Goal: Transaction & Acquisition: Book appointment/travel/reservation

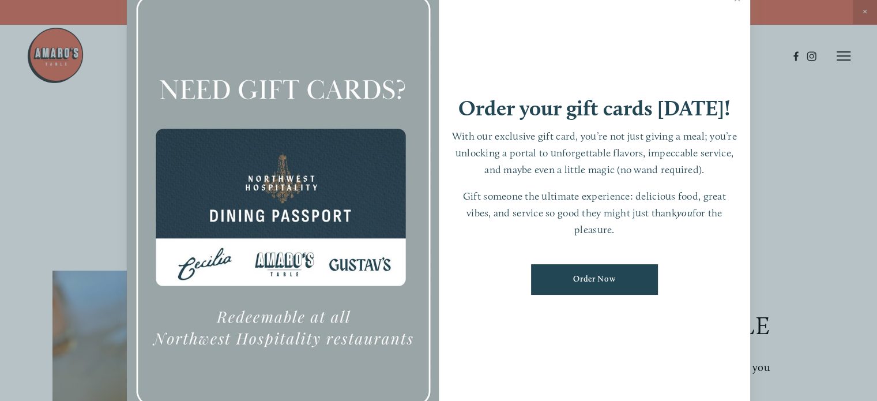
click at [63, 93] on div at bounding box center [438, 200] width 877 height 401
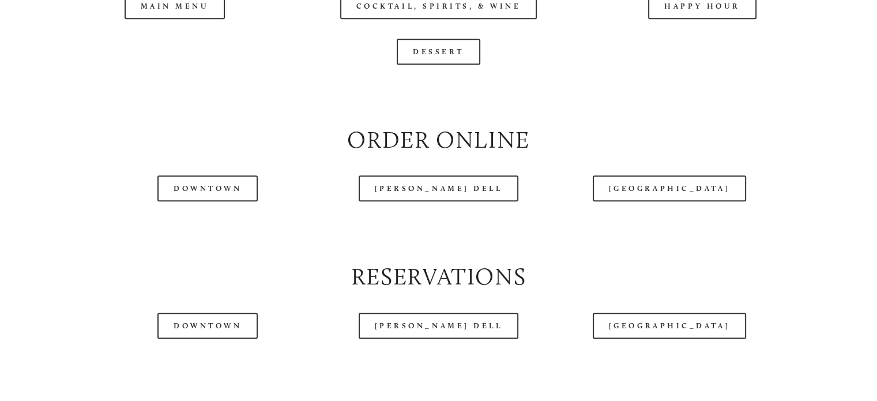
scroll to position [1327, 0]
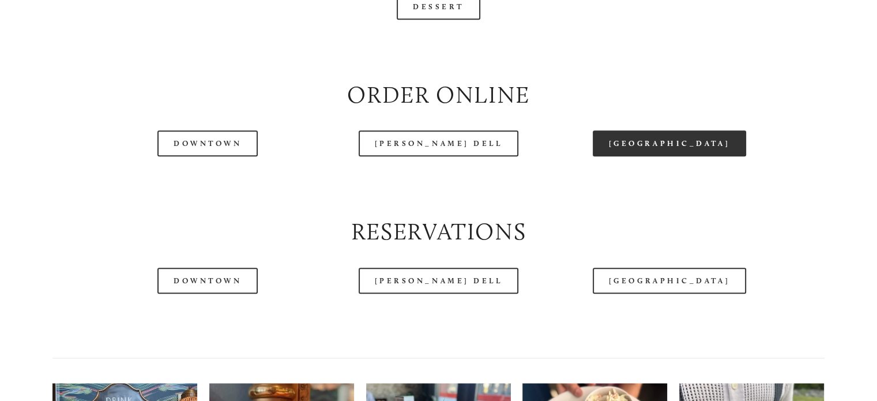
click at [706, 156] on link "[GEOGRAPHIC_DATA]" at bounding box center [669, 143] width 153 height 26
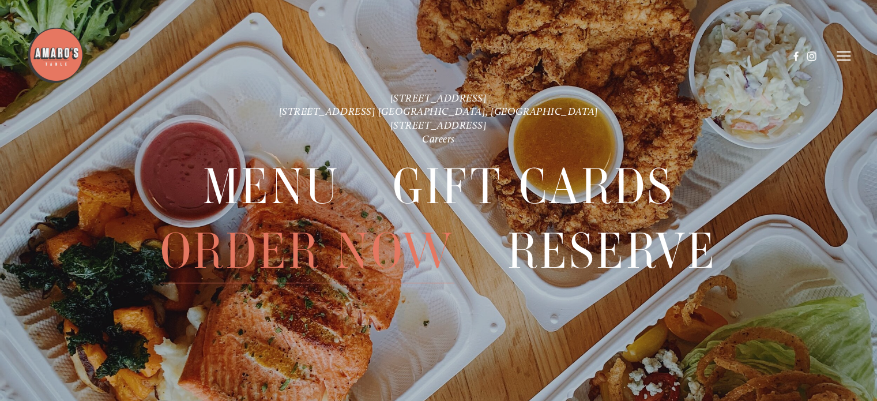
scroll to position [2624, 0]
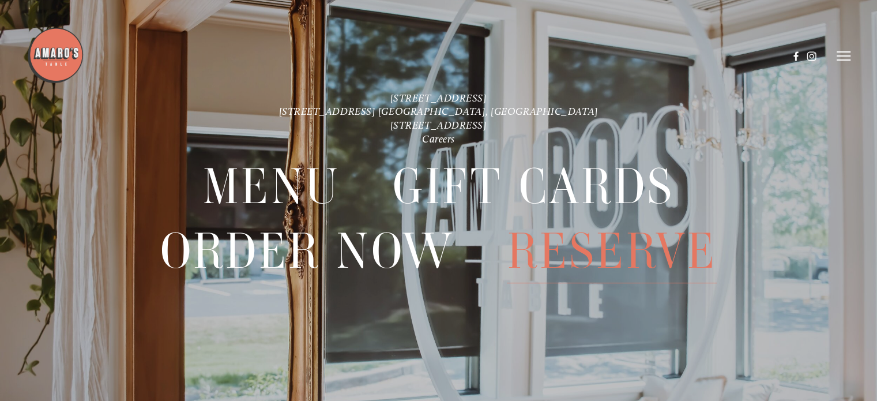
click at [655, 241] on span "Reserve" at bounding box center [612, 251] width 210 height 64
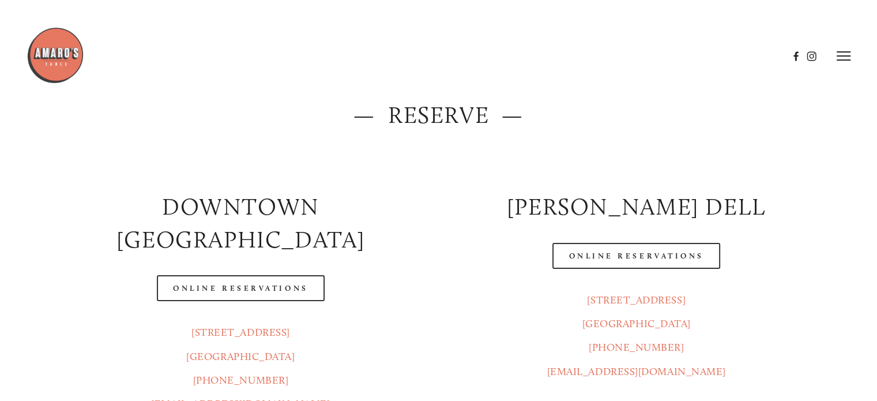
scroll to position [58, 0]
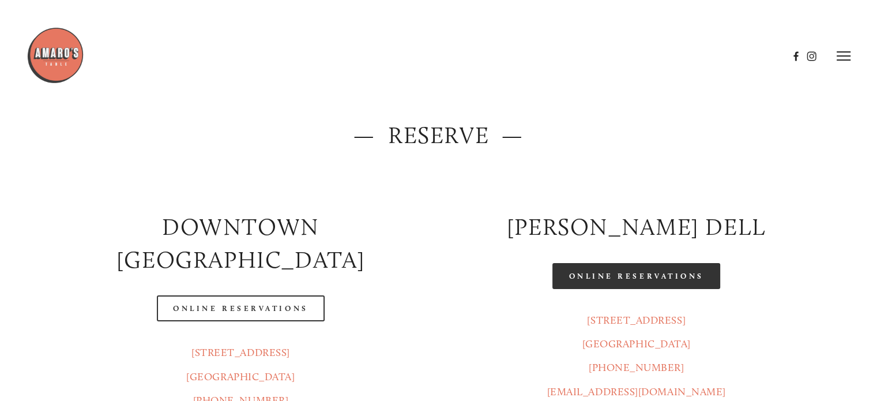
click at [602, 272] on link "Online Reservations" at bounding box center [636, 276] width 167 height 26
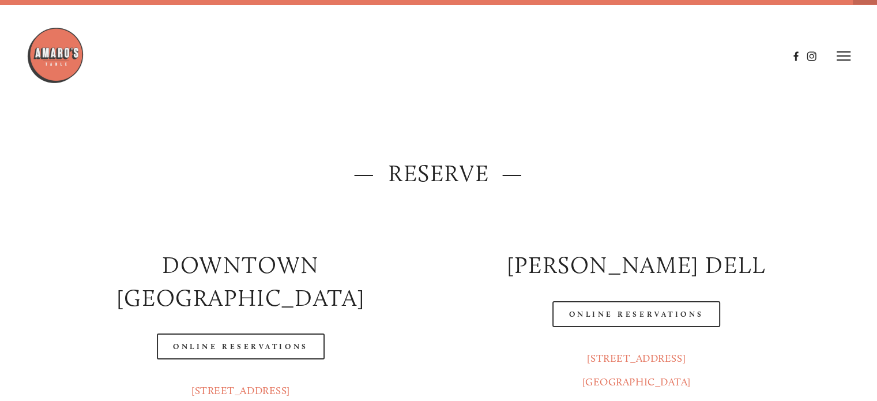
scroll to position [0, 0]
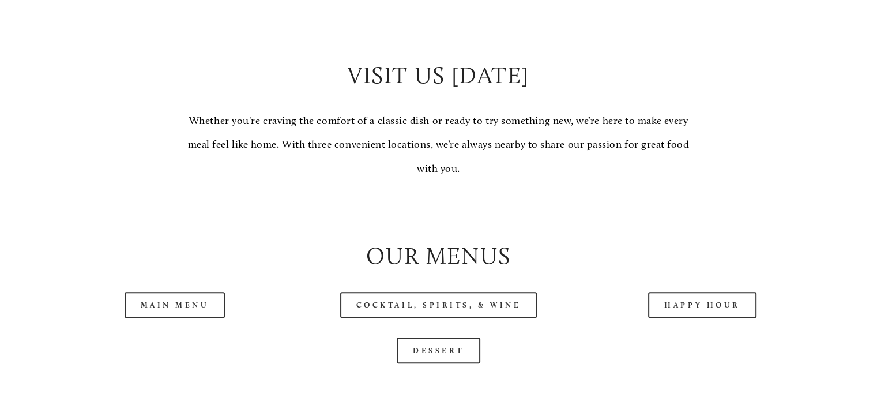
scroll to position [1154, 0]
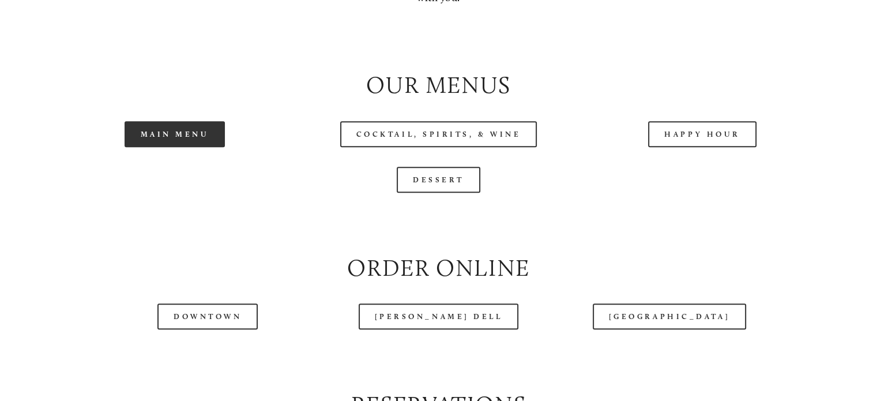
click at [182, 147] on link "Main Menu" at bounding box center [175, 134] width 101 height 26
